Goal: Information Seeking & Learning: Learn about a topic

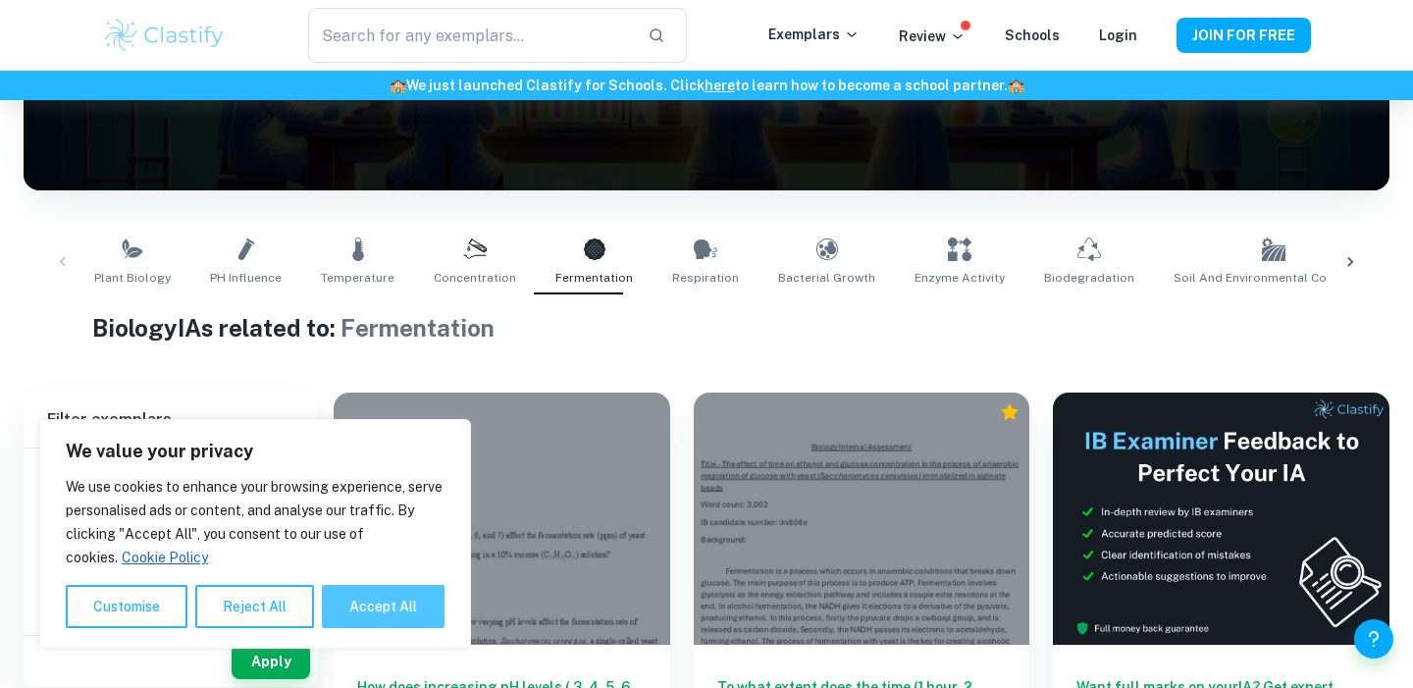
click at [422, 599] on button "Accept All" at bounding box center [383, 606] width 123 height 43
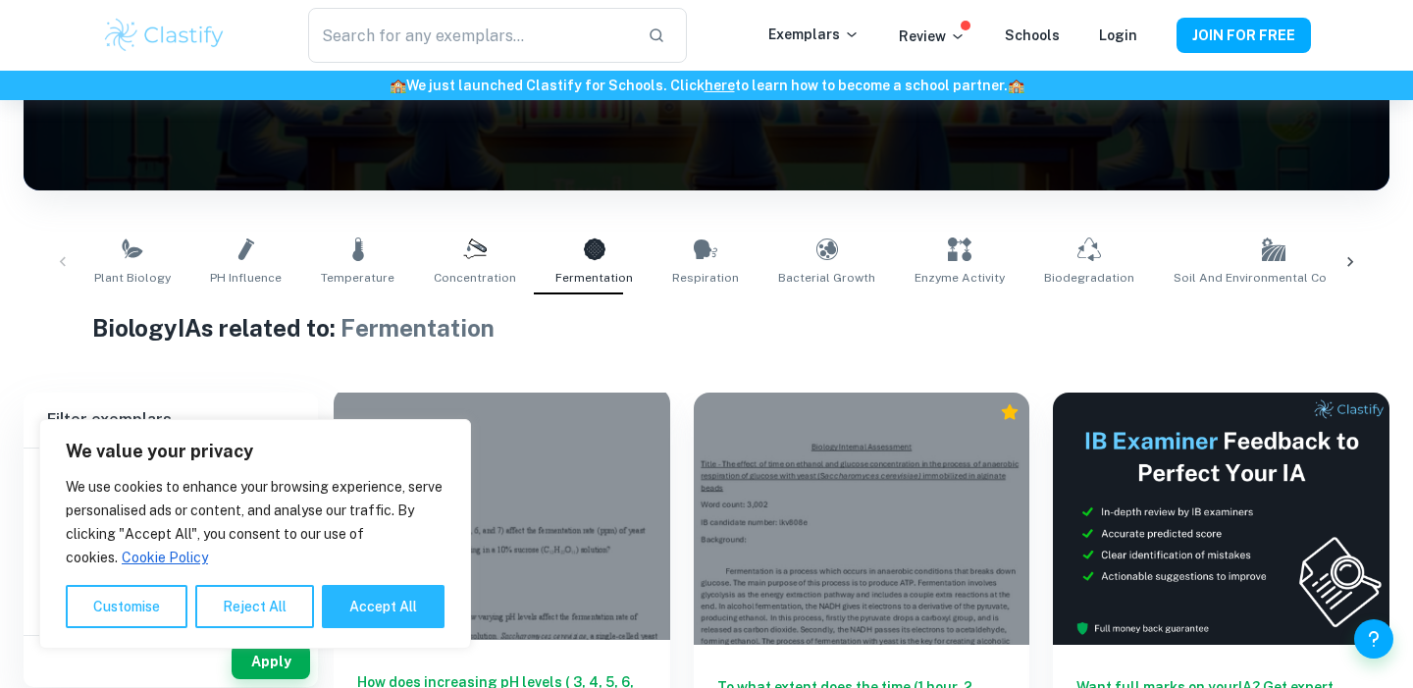
checkbox input "true"
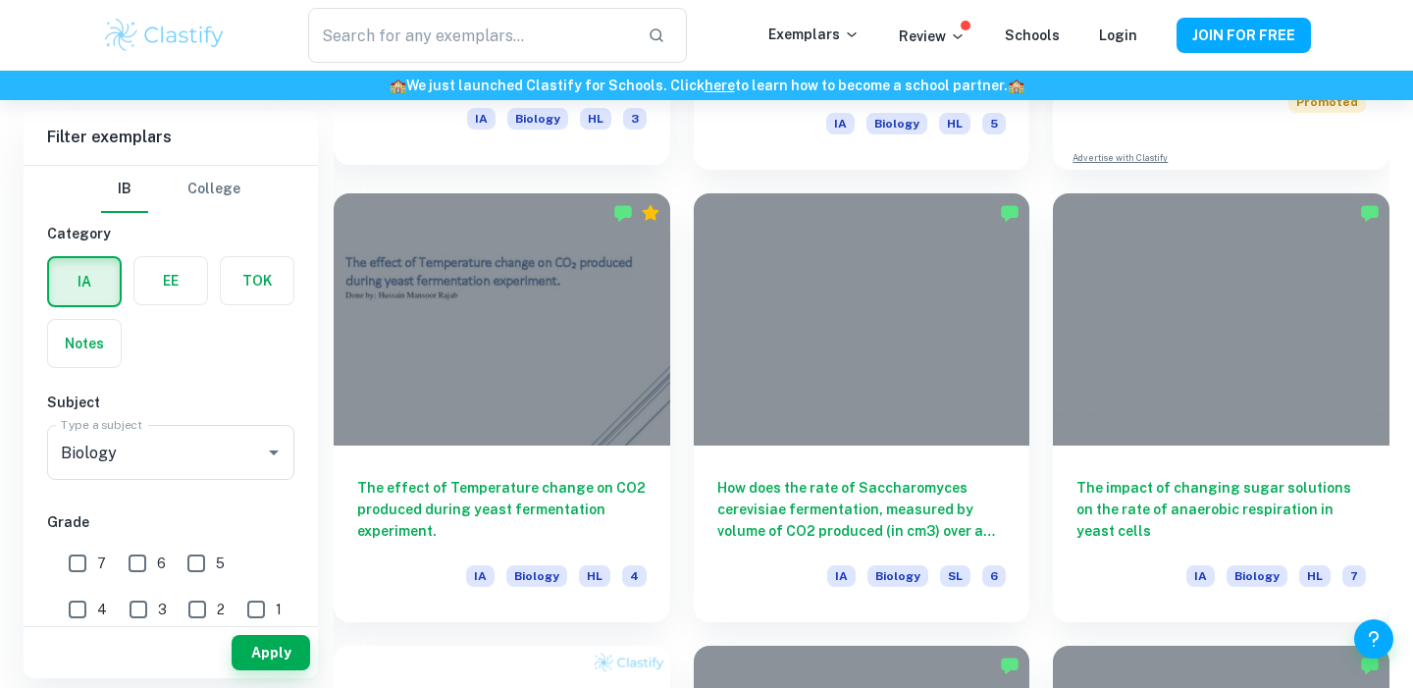
scroll to position [936, 0]
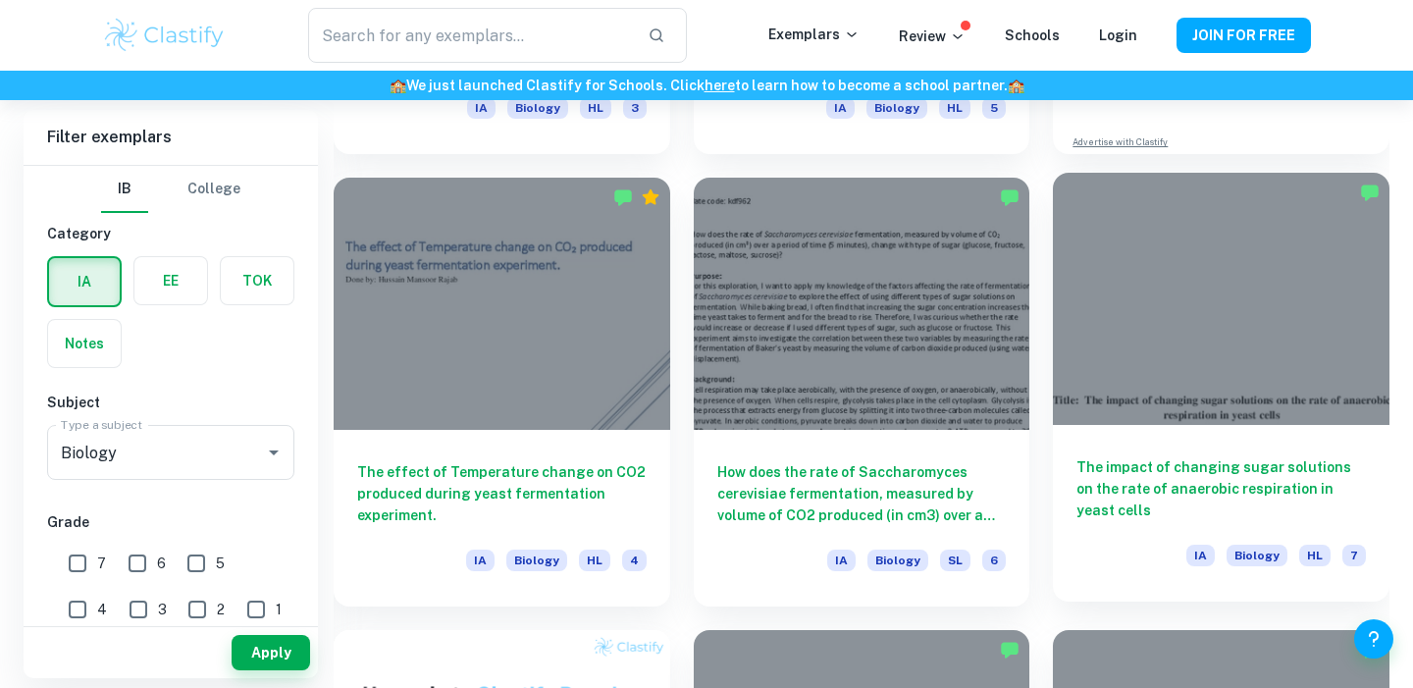
click at [1176, 389] on div at bounding box center [1221, 299] width 336 height 252
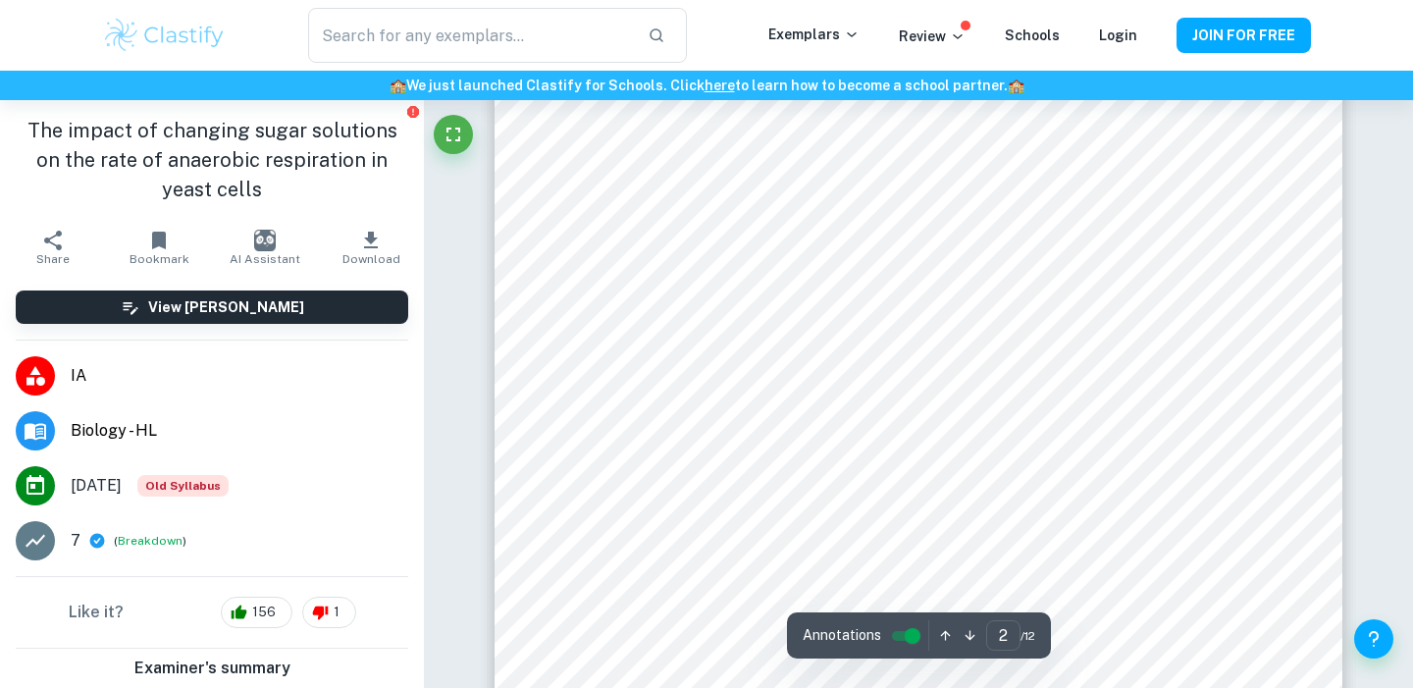
scroll to position [1303, 0]
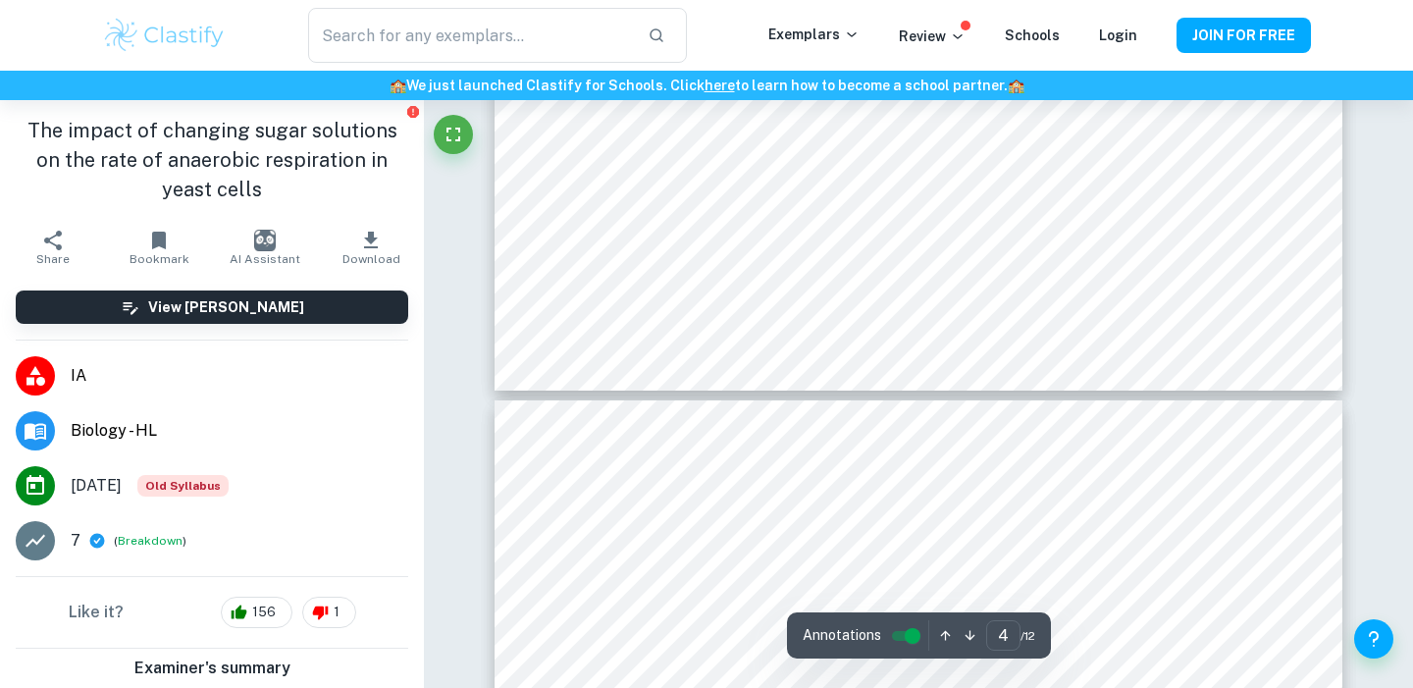
type input "5"
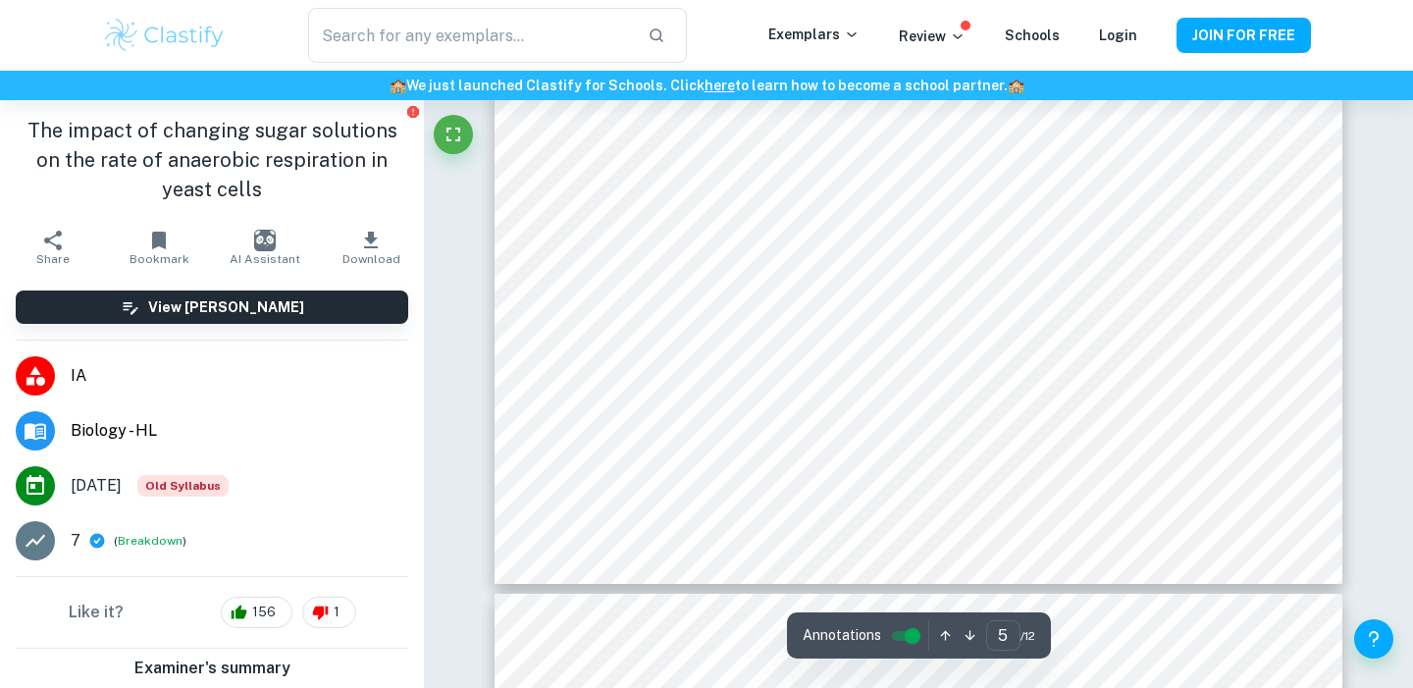
scroll to position [5849, 0]
